Goal: Navigation & Orientation: Find specific page/section

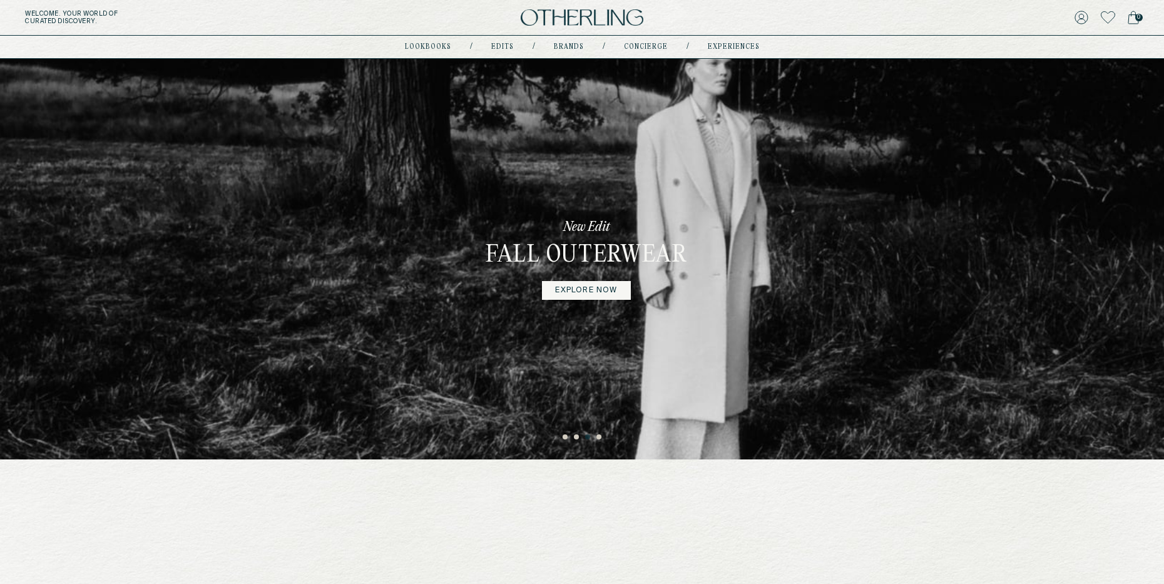
click at [561, 436] on ul "1 2 3 4" at bounding box center [582, 434] width 1164 height 15
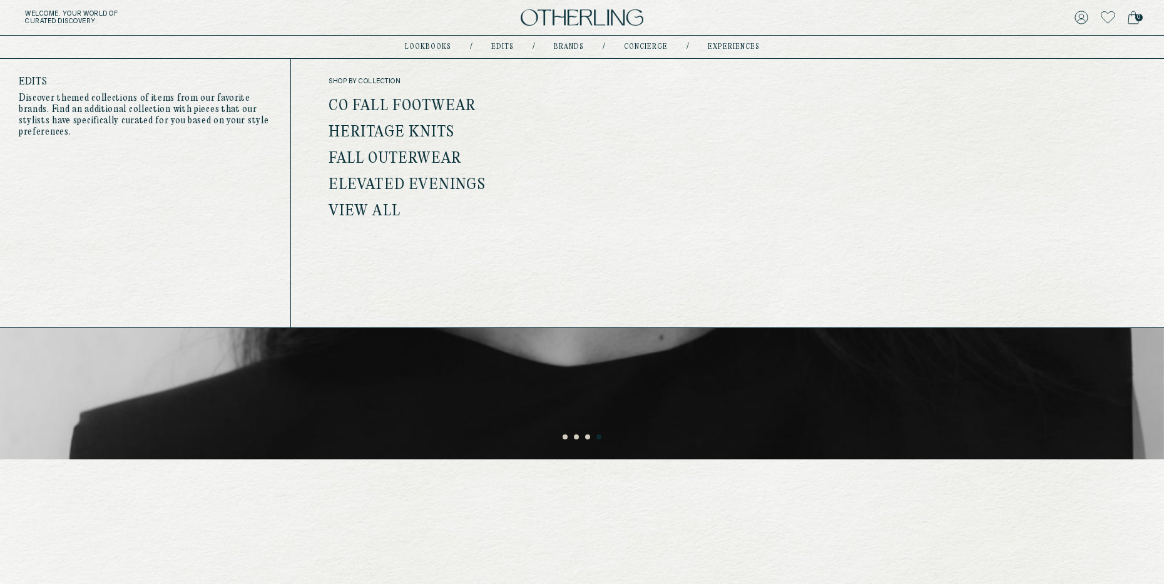
click at [442, 103] on link "Co Fall Footwear" at bounding box center [403, 106] width 148 height 16
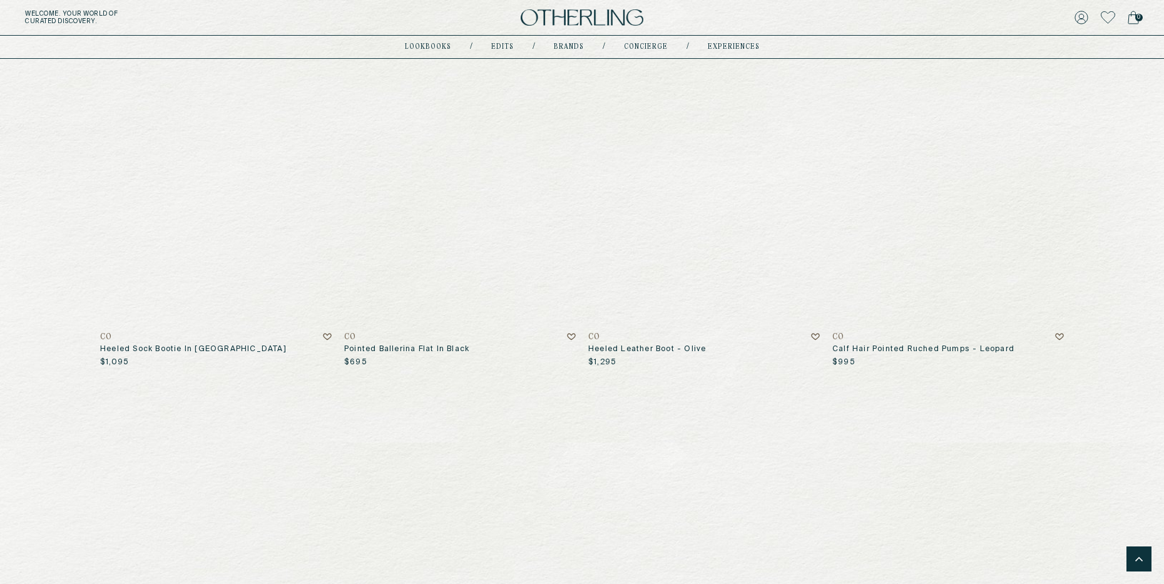
scroll to position [23, 0]
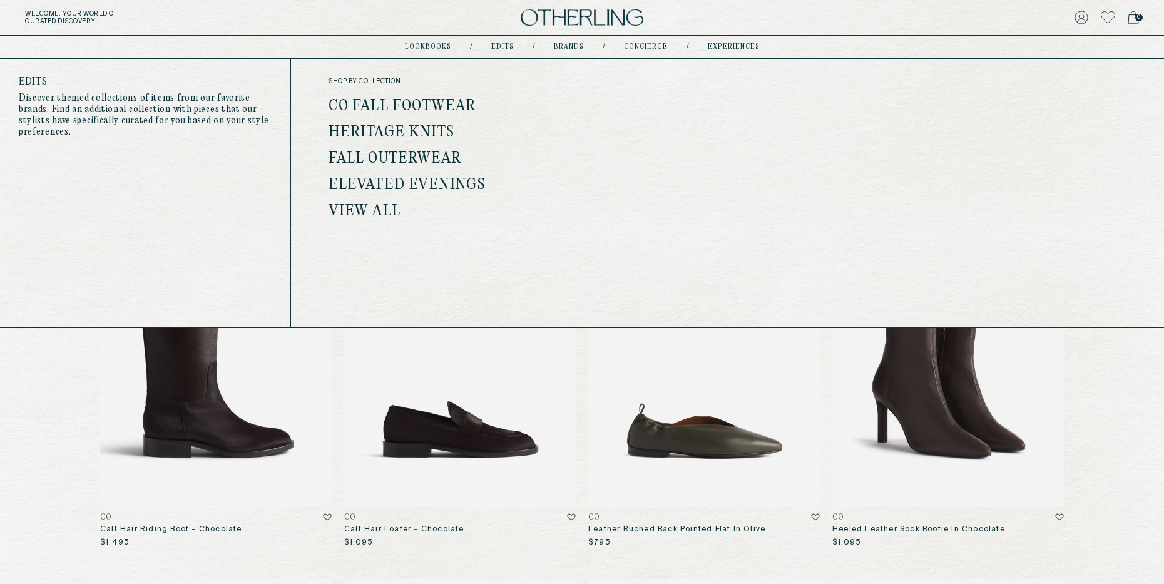
click at [427, 130] on link "Heritage Knits" at bounding box center [392, 133] width 126 height 16
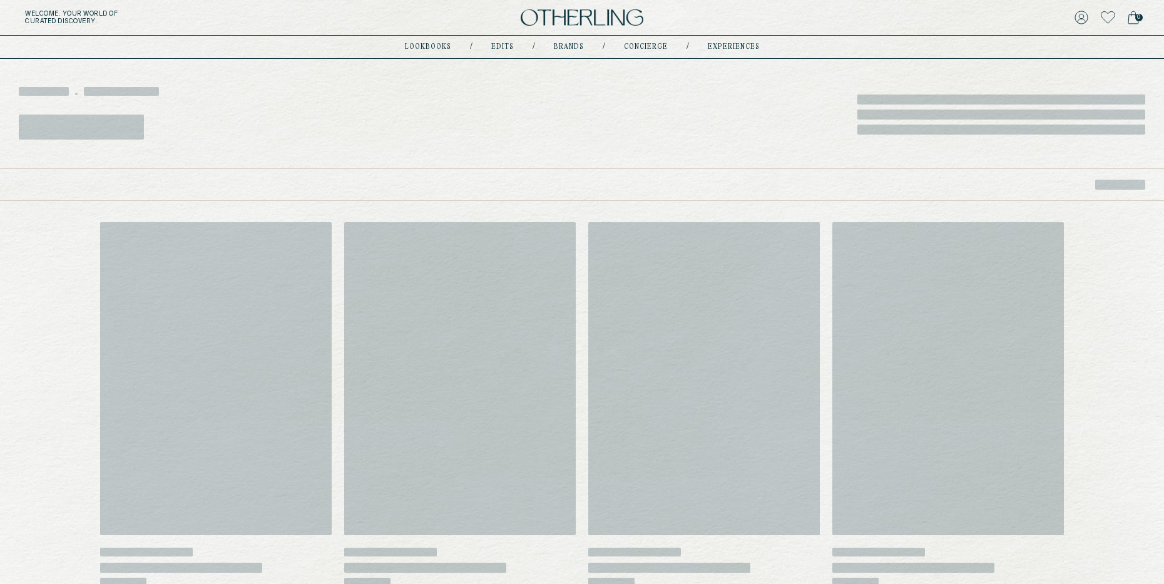
scroll to position [80, 0]
